Goal: Navigation & Orientation: Understand site structure

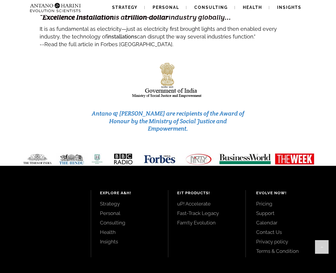
scroll to position [2487, 0]
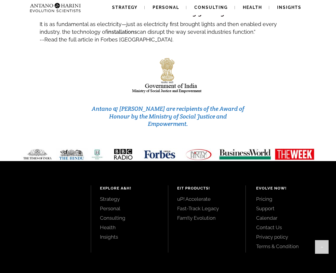
click at [185, 207] on div "EIT Products! uP! Accelerate Fast-Track Legacy Fam!ly Evolution" at bounding box center [207, 218] width 78 height 67
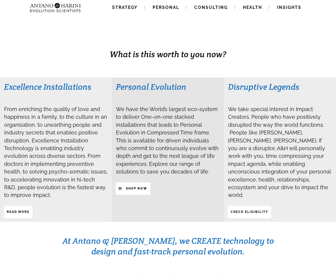
scroll to position [0, 0]
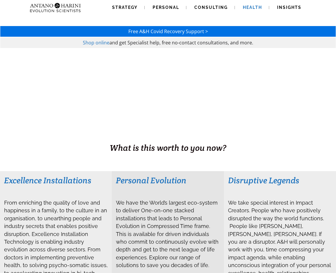
click at [251, 9] on span "Health" at bounding box center [252, 7] width 19 height 5
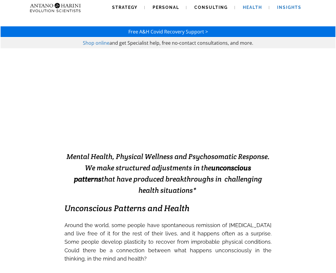
click at [292, 6] on span "Insights" at bounding box center [289, 7] width 24 height 5
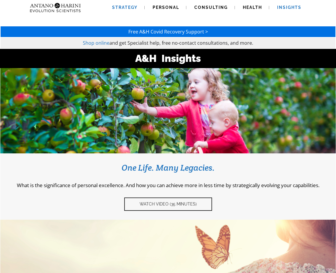
click at [127, 9] on span "Strategy" at bounding box center [124, 7] width 25 height 5
